Goal: Check status: Check status

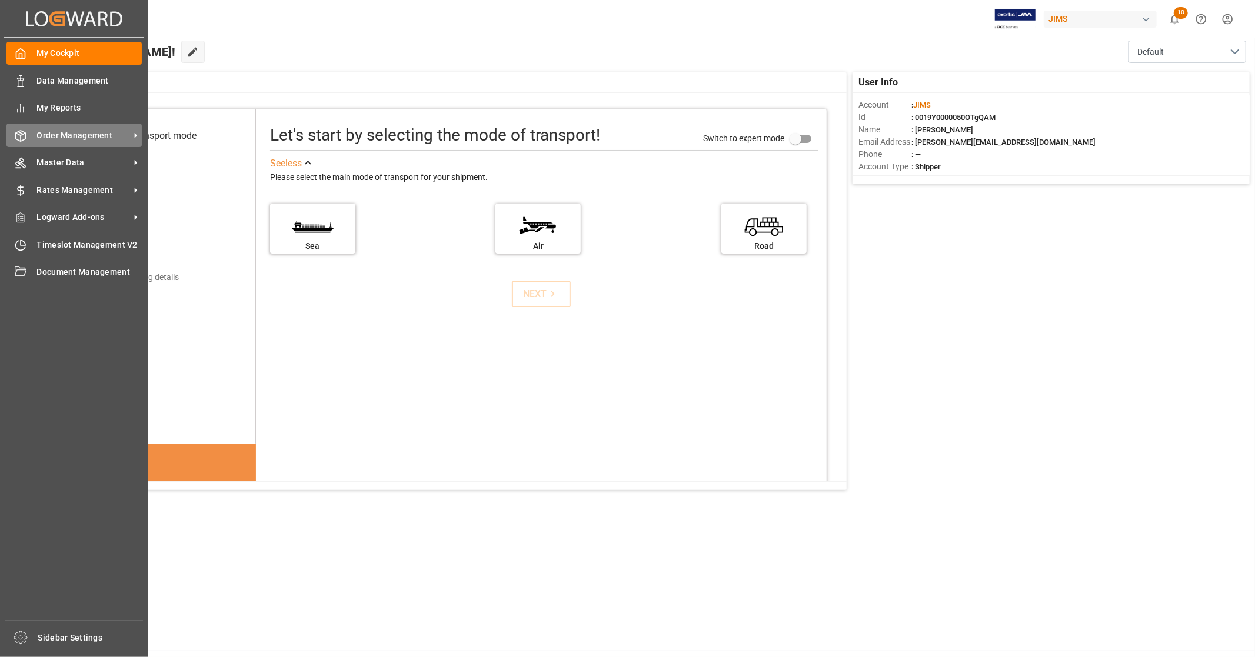
click at [116, 139] on span "Order Management" at bounding box center [83, 135] width 93 height 12
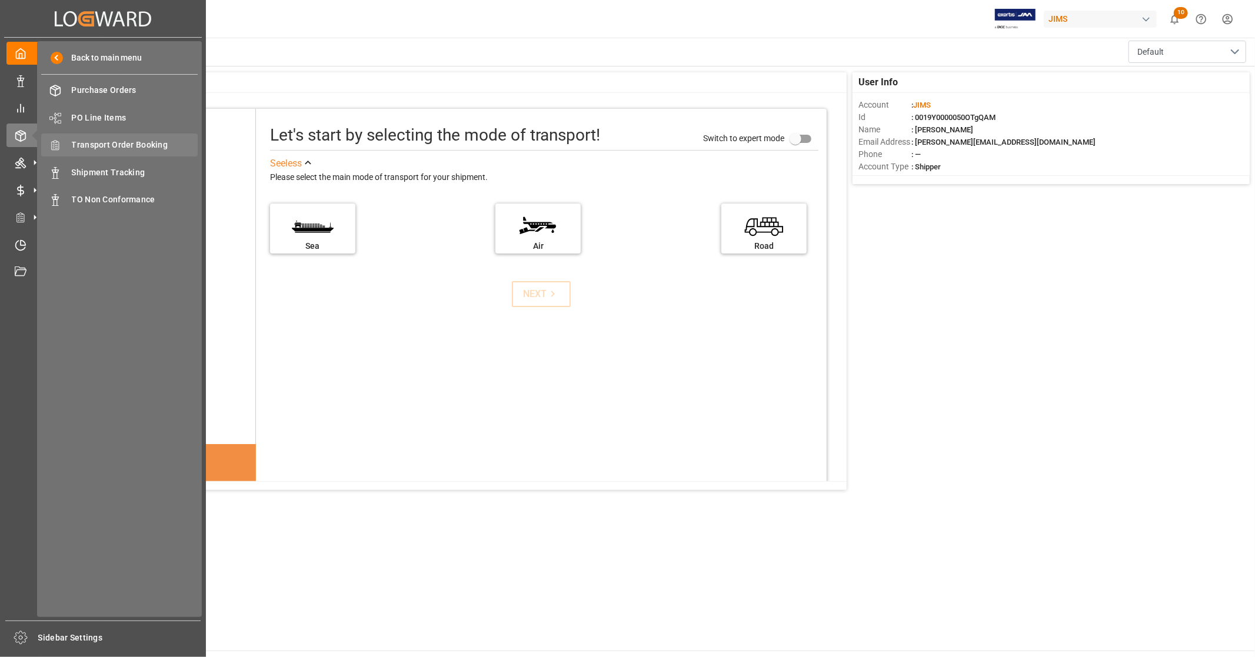
click at [147, 148] on span "Transport Order Booking" at bounding box center [135, 145] width 126 height 12
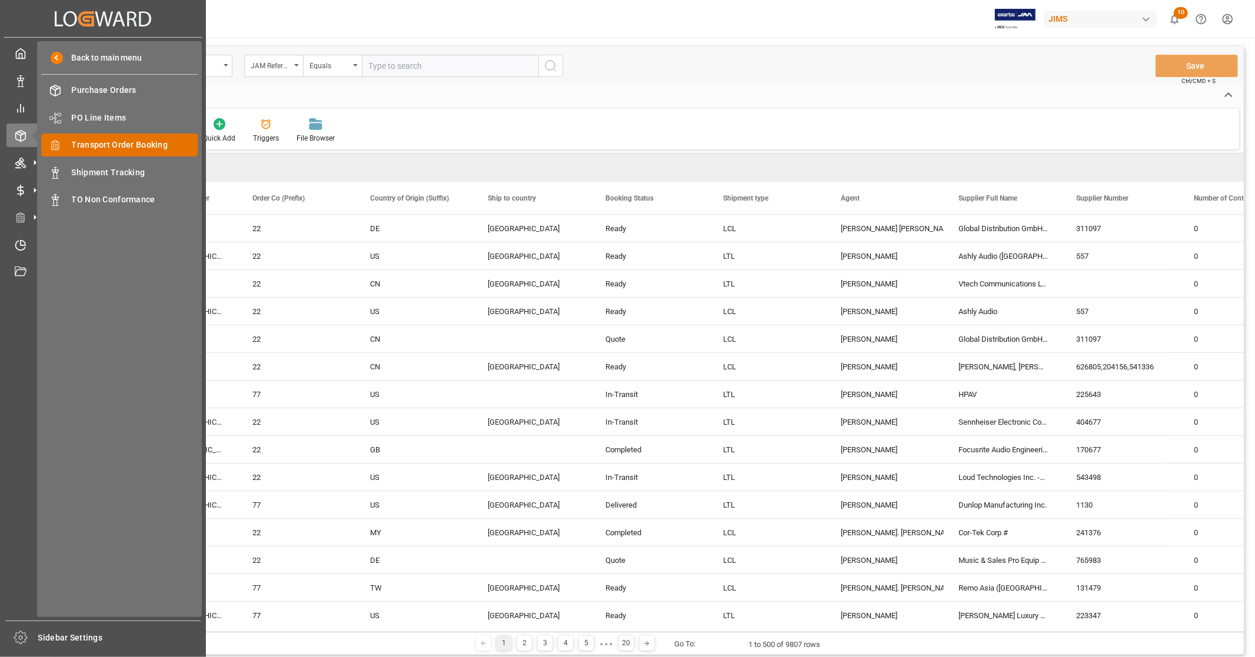
click at [150, 140] on span "Transport Order Booking" at bounding box center [135, 145] width 126 height 12
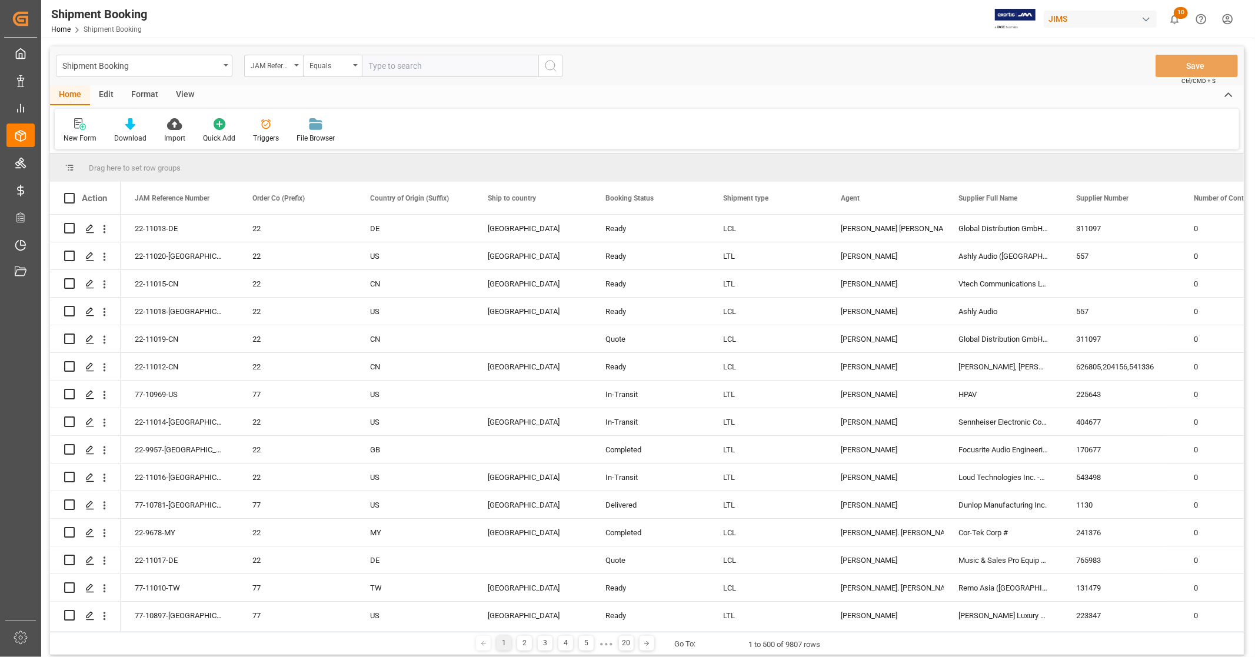
click at [445, 67] on input "text" at bounding box center [450, 66] width 177 height 22
paste input "22-9700-DE"
type input "22-9700-DE"
click at [551, 66] on icon "search button" at bounding box center [551, 66] width 14 height 14
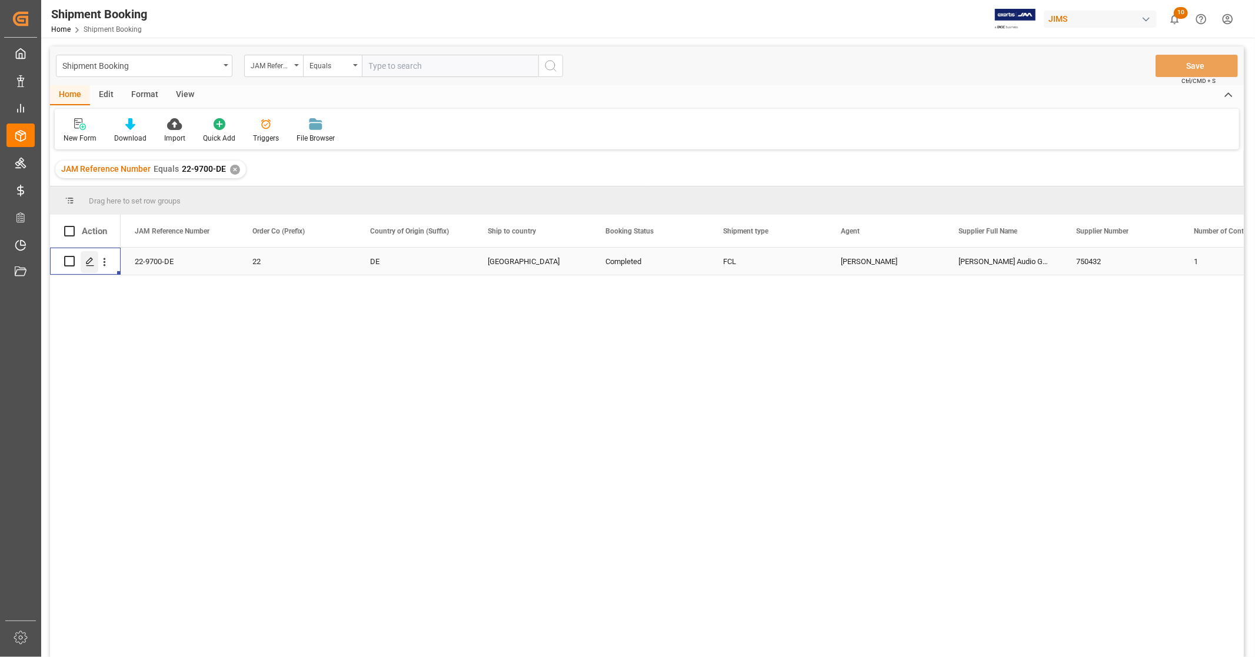
click at [86, 261] on icon "Press SPACE to select this row." at bounding box center [89, 261] width 9 height 9
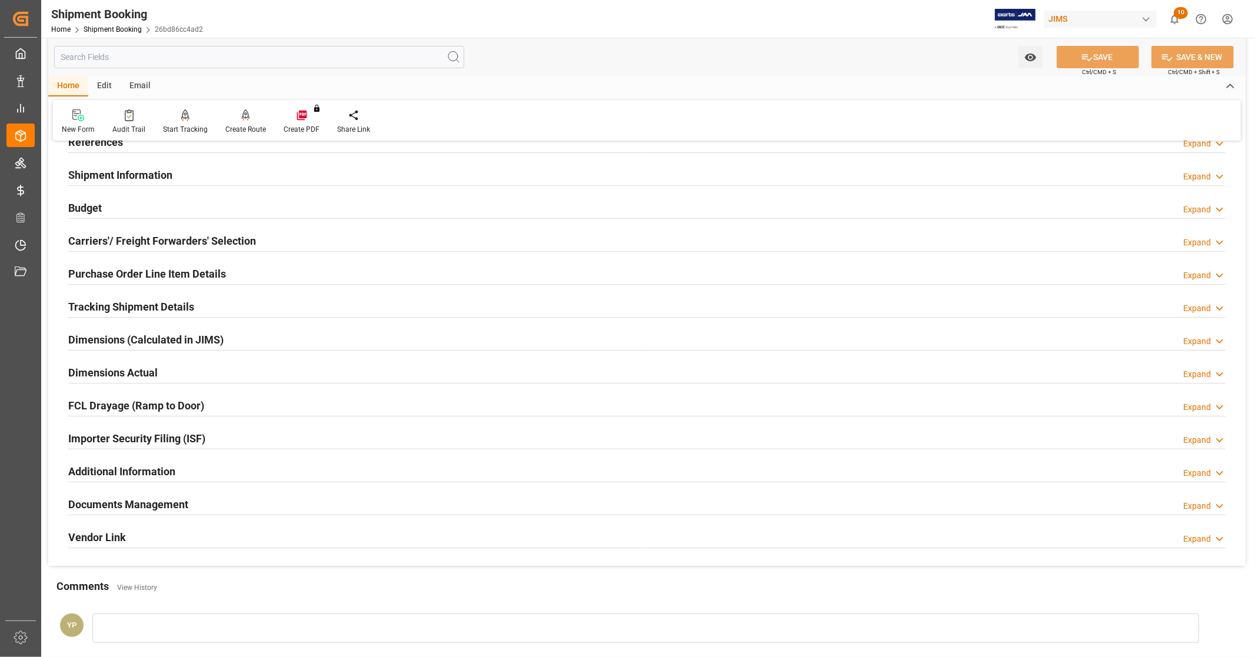
scroll to position [227, 0]
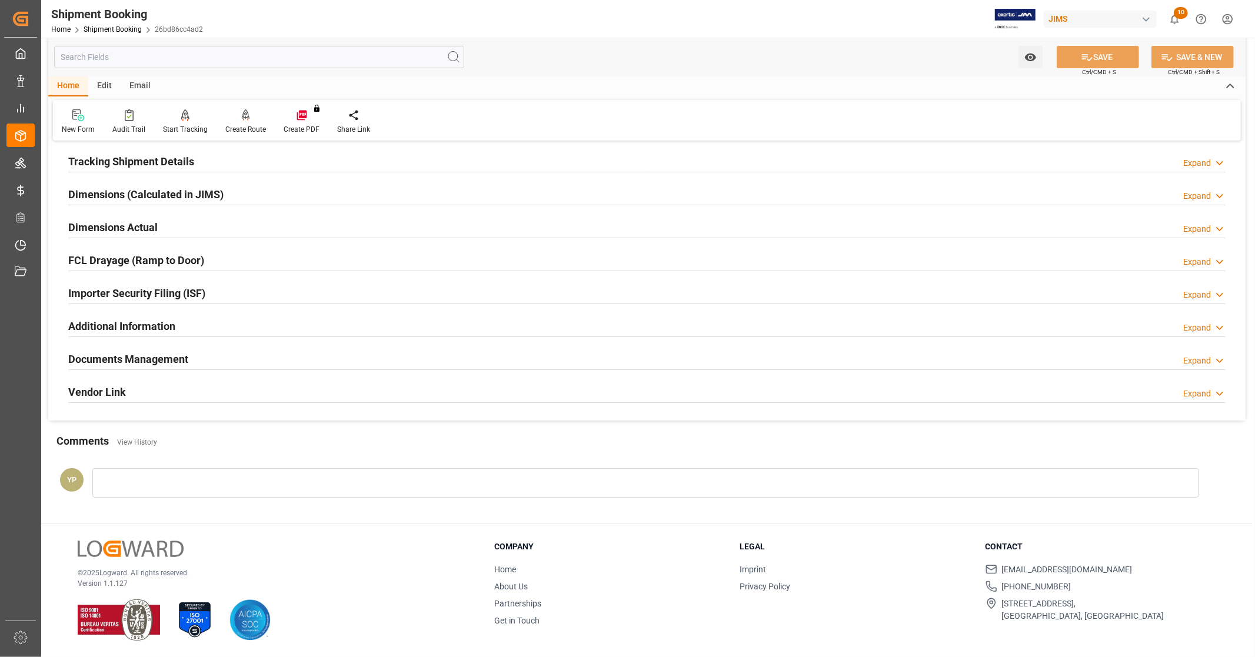
click at [209, 361] on div "Documents Management Expand" at bounding box center [646, 358] width 1157 height 22
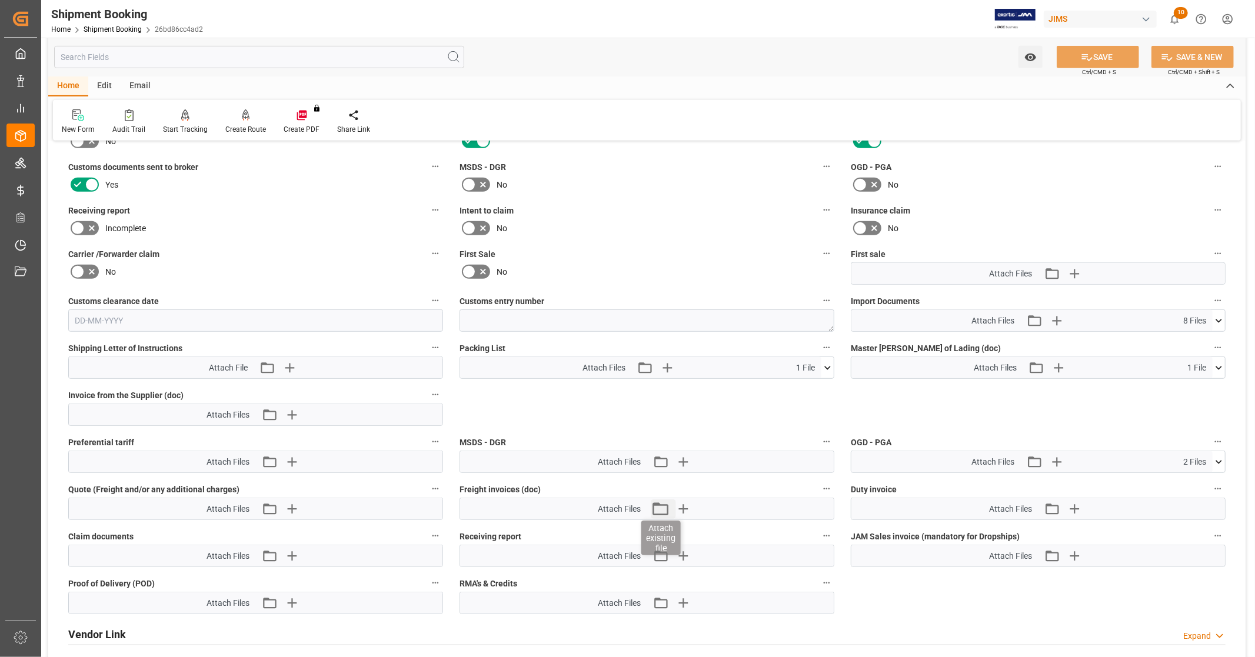
scroll to position [554, 0]
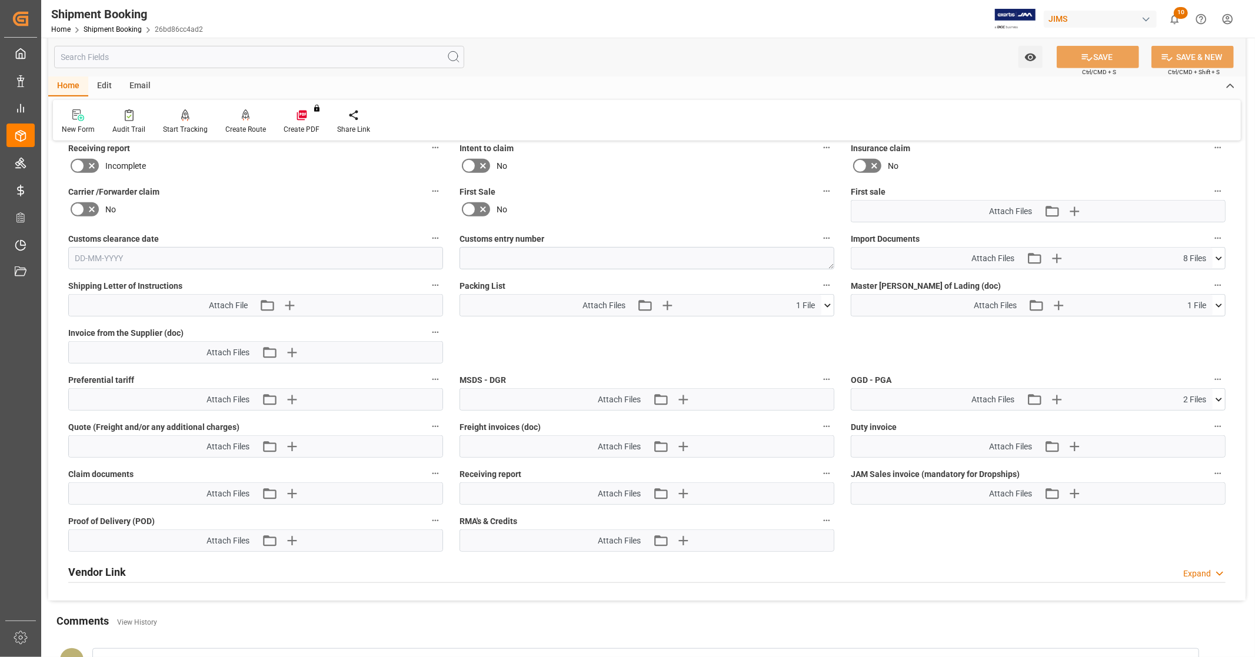
click at [1220, 257] on icon at bounding box center [1219, 259] width 6 height 4
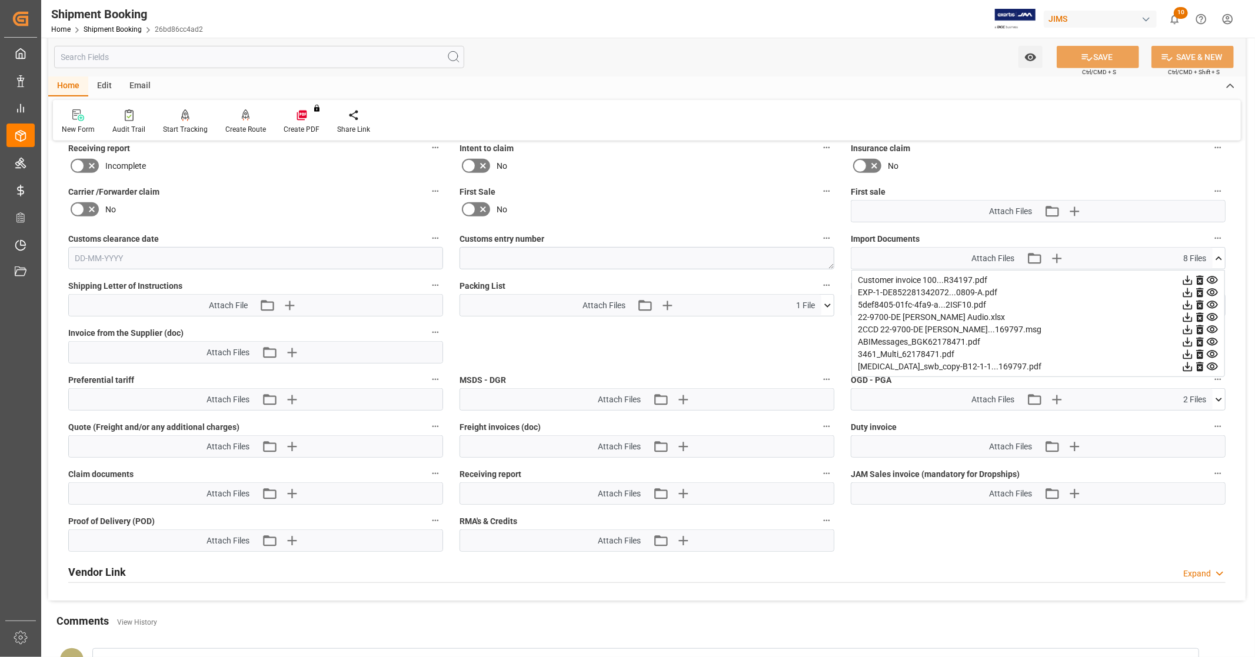
click at [1221, 253] on icon at bounding box center [1219, 258] width 12 height 12
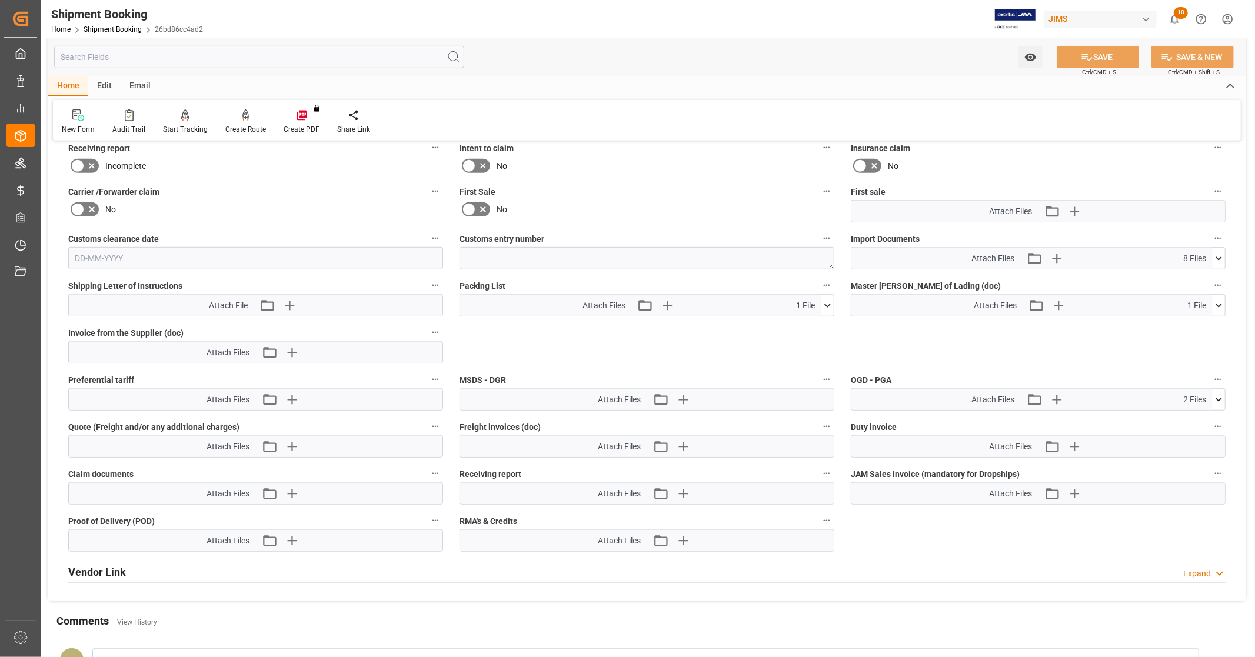
scroll to position [0, 0]
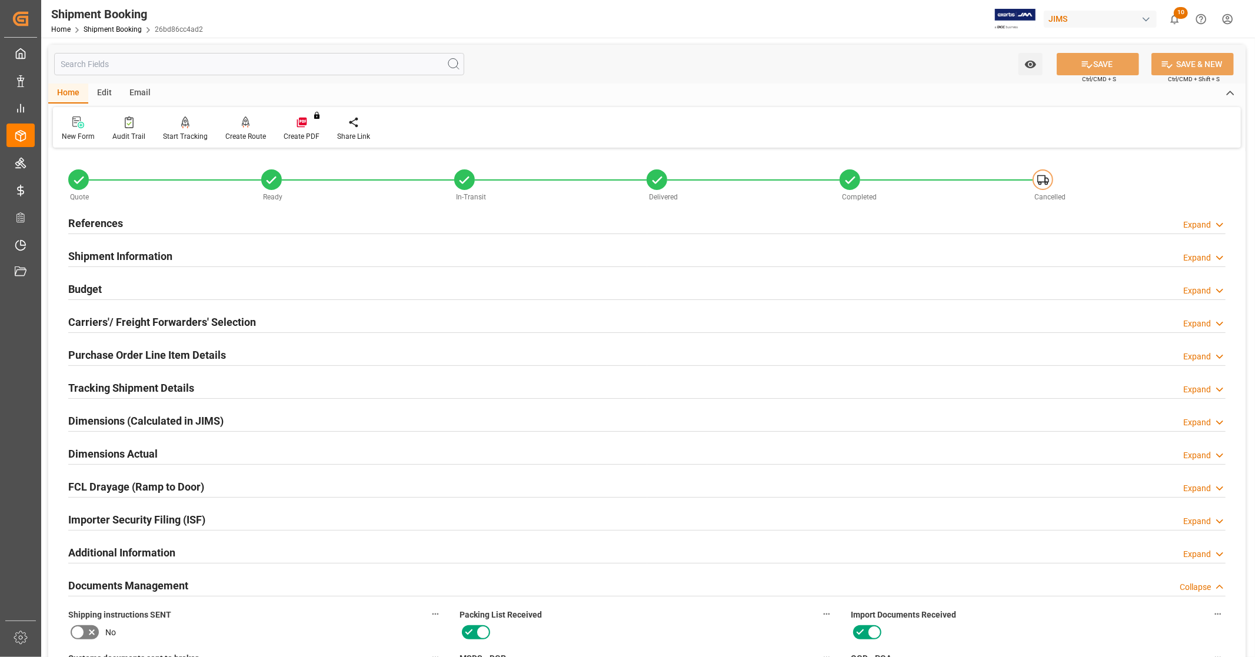
click at [707, 72] on div "Watch Option SAVE Ctrl/CMD + S SAVE & NEW Ctrl/CMD + Shift + S" at bounding box center [646, 64] width 1197 height 39
